Goal: Task Accomplishment & Management: Manage account settings

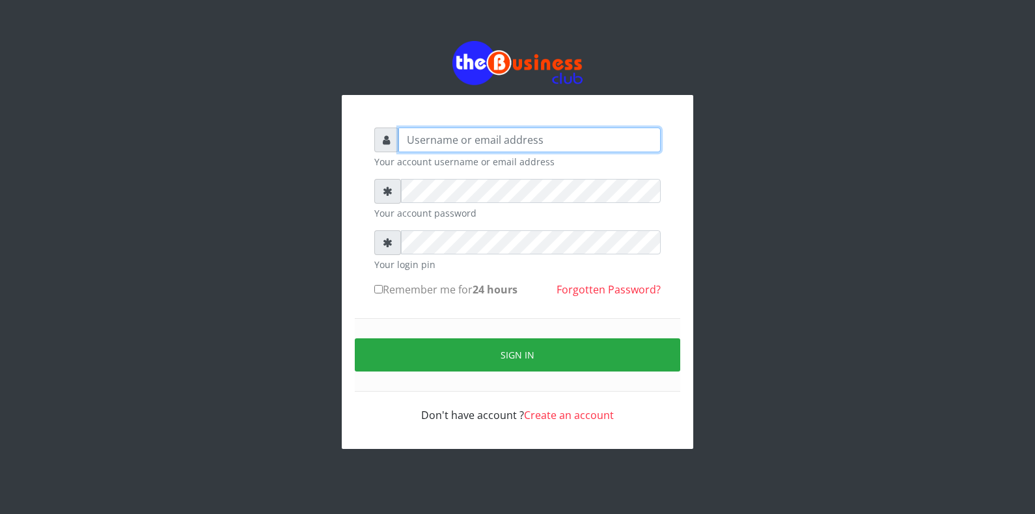
type input "[EMAIL_ADDRESS][DOMAIN_NAME]"
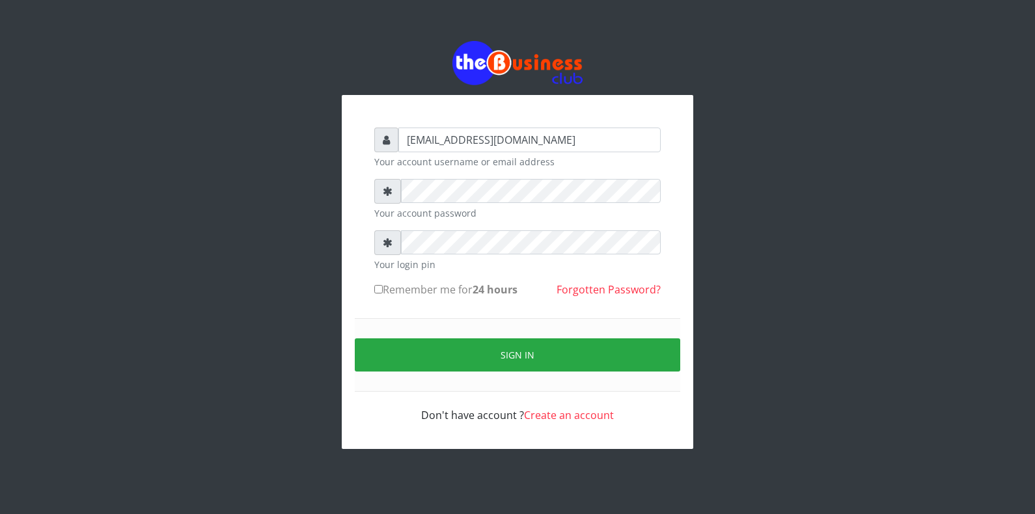
click at [380, 287] on input "Remember me for 24 hours" at bounding box center [378, 289] width 8 height 8
checkbox input "true"
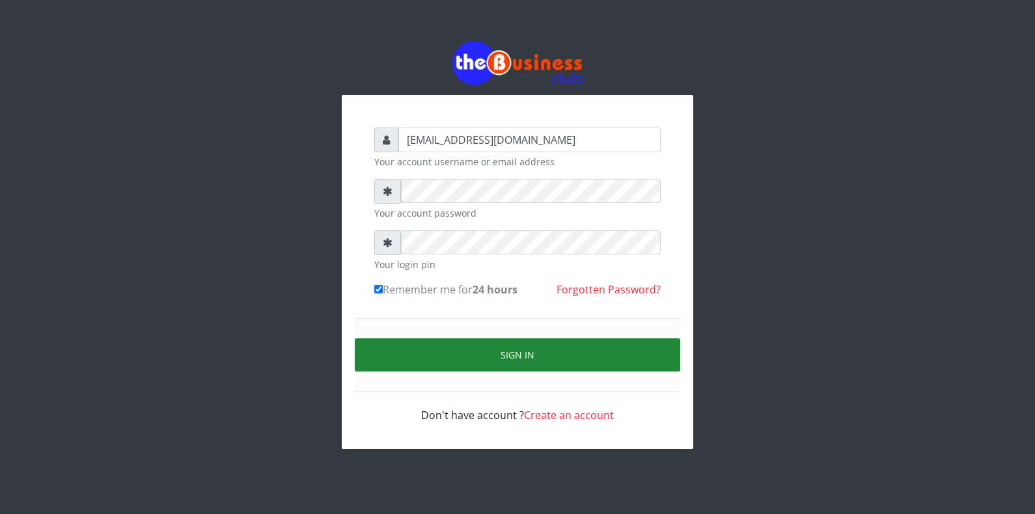
click at [399, 348] on button "Sign in" at bounding box center [518, 355] width 326 height 33
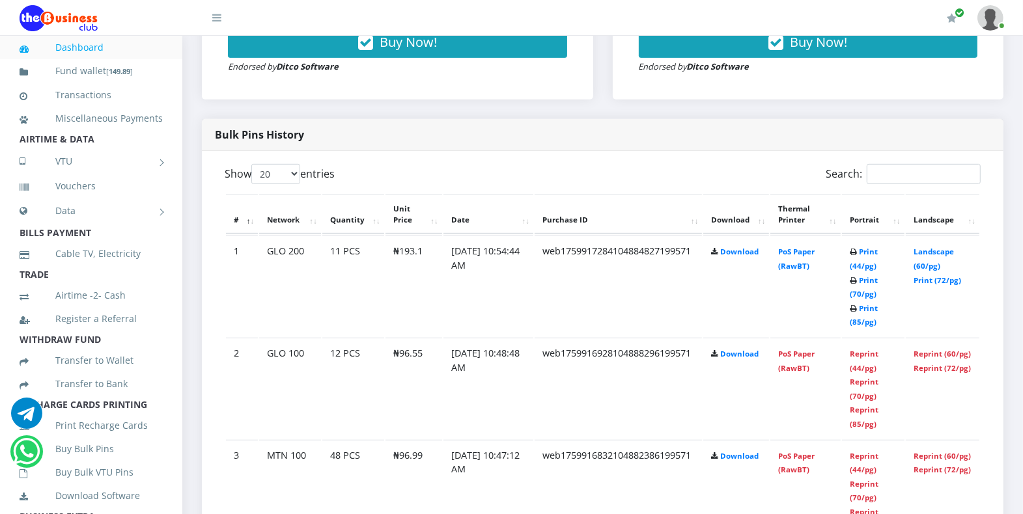
scroll to position [599, 0]
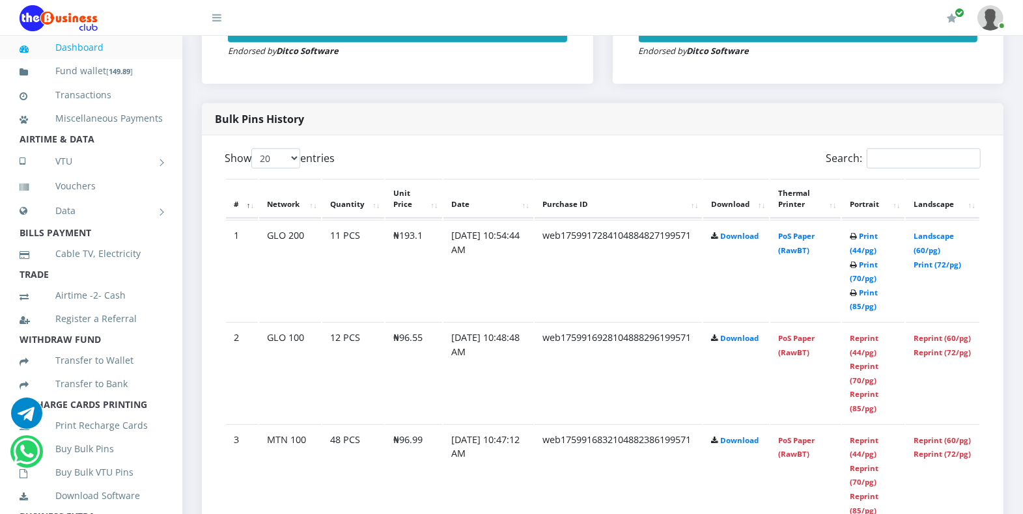
drag, startPoint x: 864, startPoint y: 234, endPoint x: 818, endPoint y: 255, distance: 50.7
click at [818, 255] on td "PoS Paper (RawBT)" at bounding box center [805, 270] width 70 height 101
